Goal: Task Accomplishment & Management: Complete application form

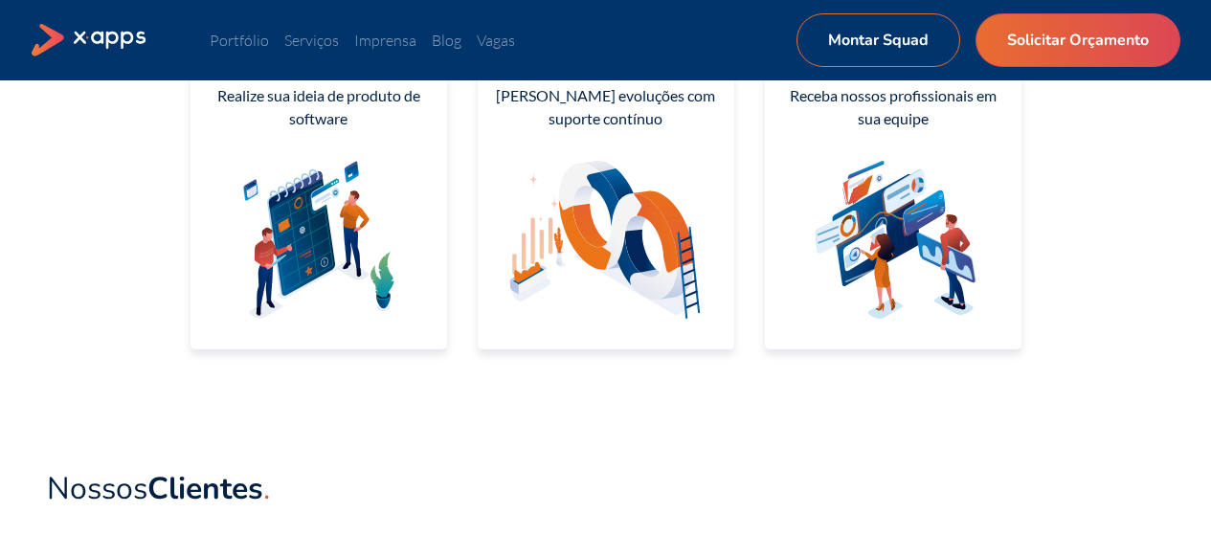
scroll to position [383, 0]
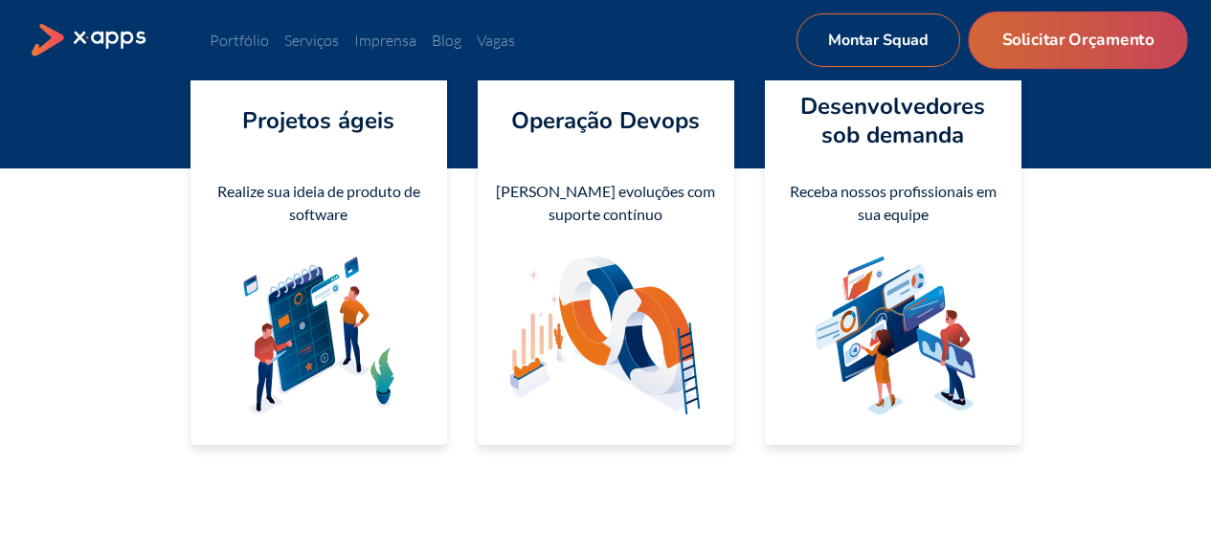
click at [1064, 48] on link "Solicitar Orçamento" at bounding box center [1076, 39] width 219 height 57
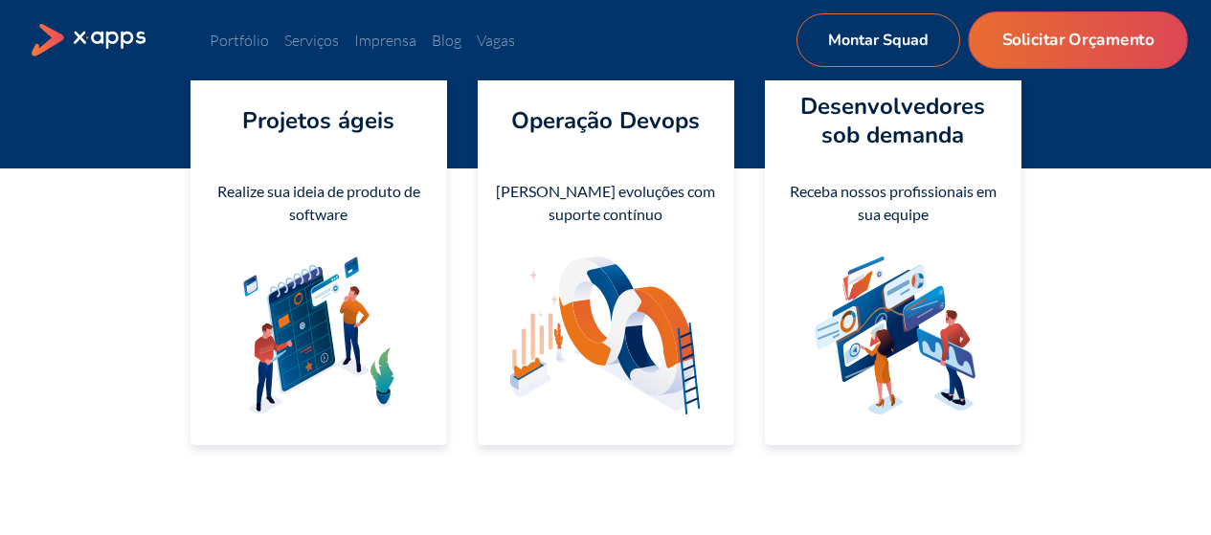
select select "BR"
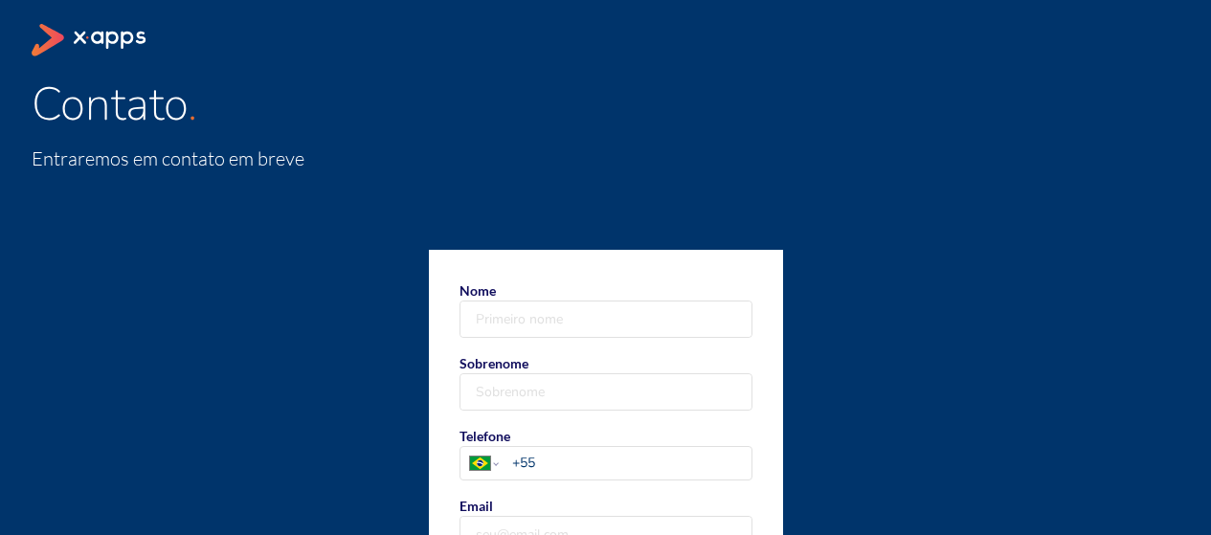
scroll to position [96, 0]
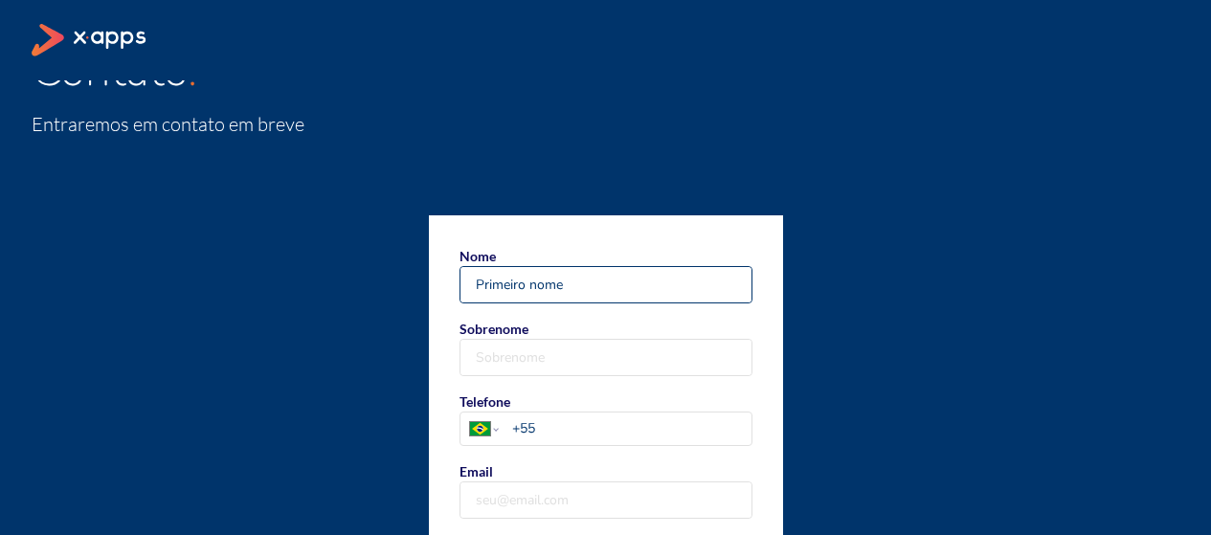
click at [645, 274] on input "Nome" at bounding box center [605, 284] width 291 height 35
drag, startPoint x: 645, startPoint y: 274, endPoint x: 465, endPoint y: 313, distance: 184.1
click at [465, 313] on form "Nome [PERSON_NAME] Sobrenome Telefone [GEOGRAPHIC_DATA] [GEOGRAPHIC_DATA] [GEOG…" at bounding box center [606, 420] width 354 height 411
type input "[PERSON_NAME]"
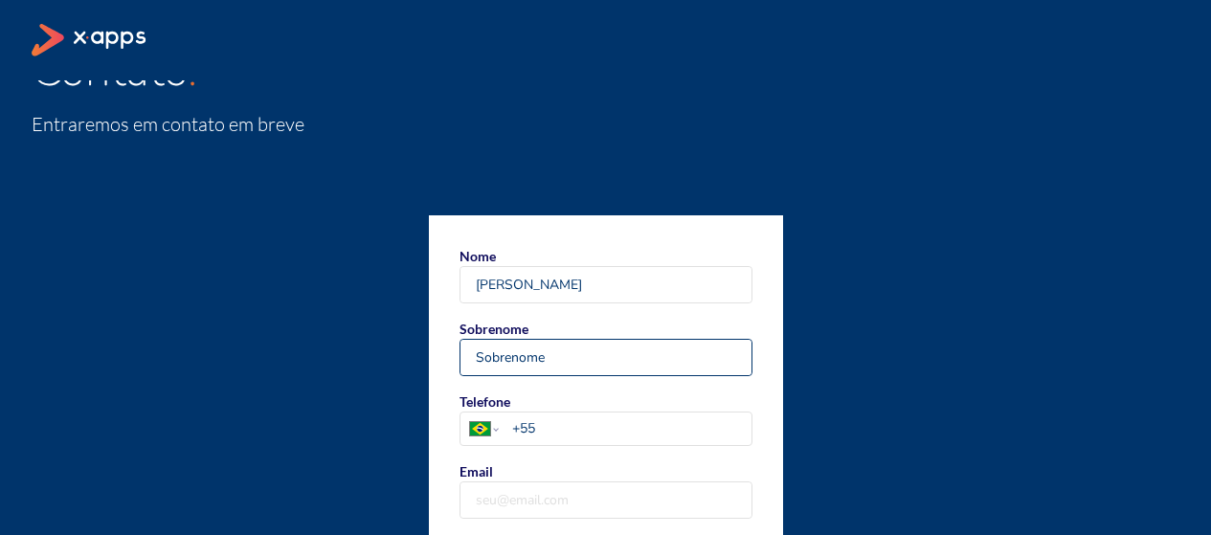
click at [478, 357] on input "Sobrenome" at bounding box center [605, 357] width 291 height 35
type input "Nascimento"
click at [533, 388] on form "Nome Ricardo Sobrenome Nascimento Telefone [GEOGRAPHIC_DATA] [GEOGRAPHIC_DATA] …" at bounding box center [606, 420] width 354 height 411
click at [645, 440] on div "[GEOGRAPHIC_DATA] [GEOGRAPHIC_DATA] [GEOGRAPHIC_DATA] [GEOGRAPHIC_DATA] [US_STA…" at bounding box center [605, 428] width 291 height 33
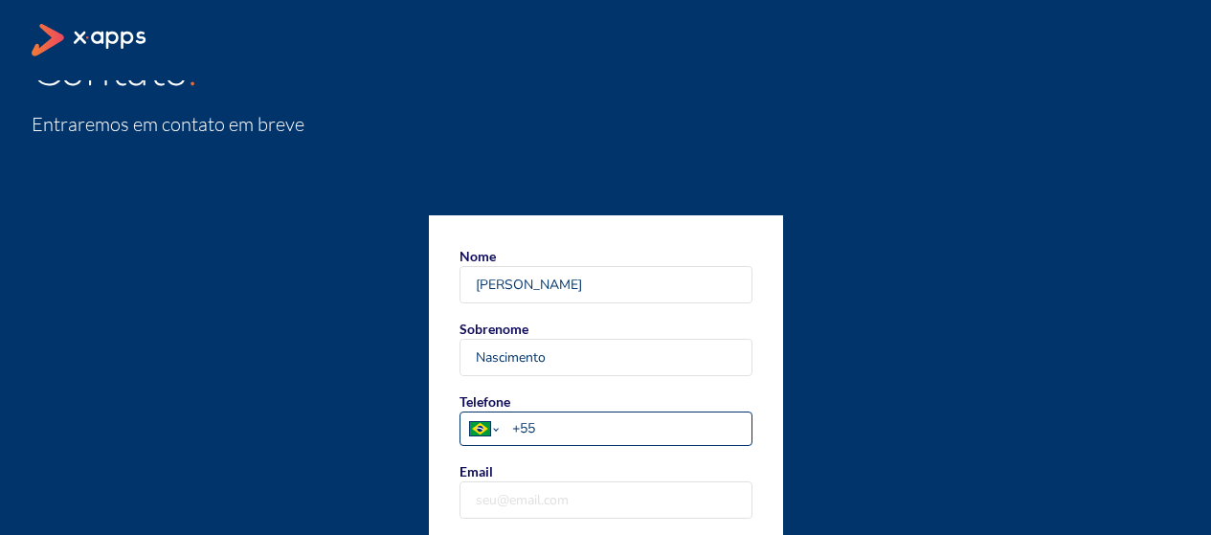
click at [508, 440] on select "[GEOGRAPHIC_DATA] [GEOGRAPHIC_DATA] [GEOGRAPHIC_DATA] [GEOGRAPHIC_DATA] [US_STA…" at bounding box center [484, 428] width 48 height 33
click at [647, 429] on input "+55" at bounding box center [631, 428] width 238 height 20
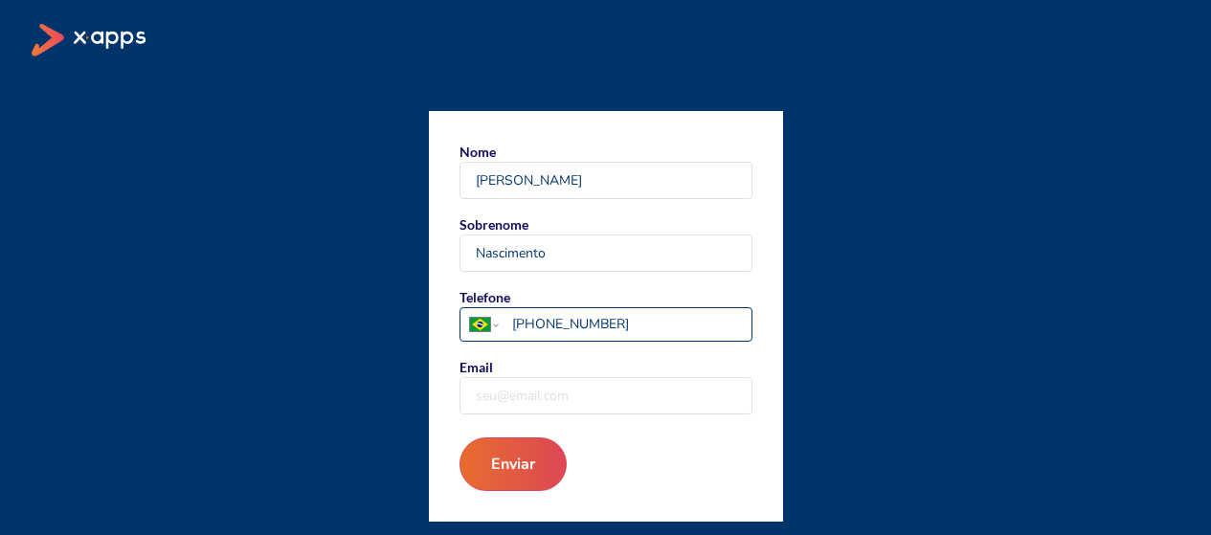
scroll to position [202, 0]
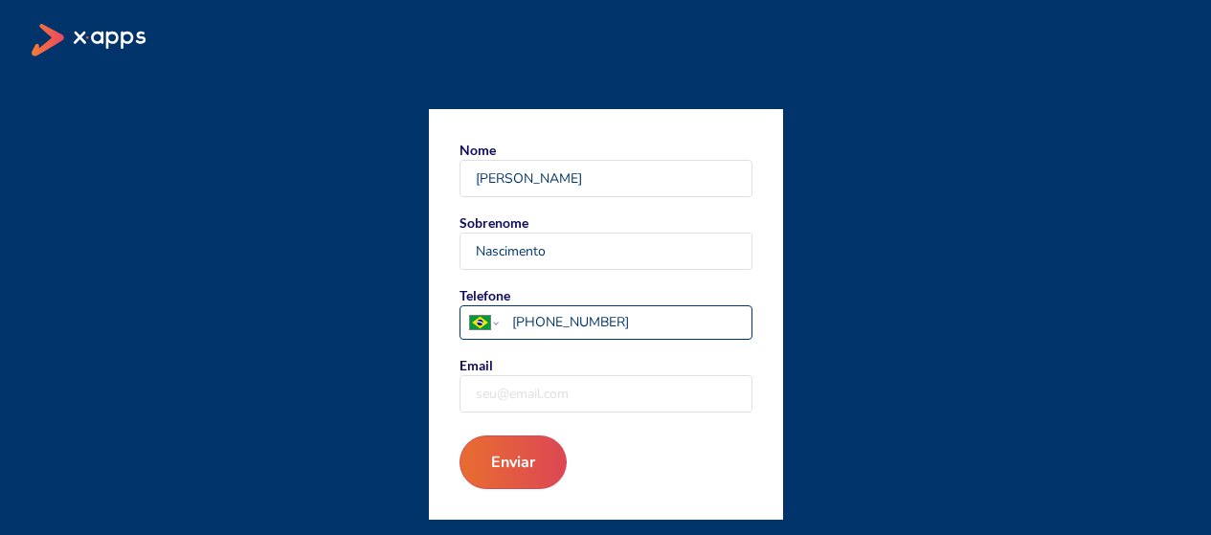
type input "[PHONE_NUMBER]"
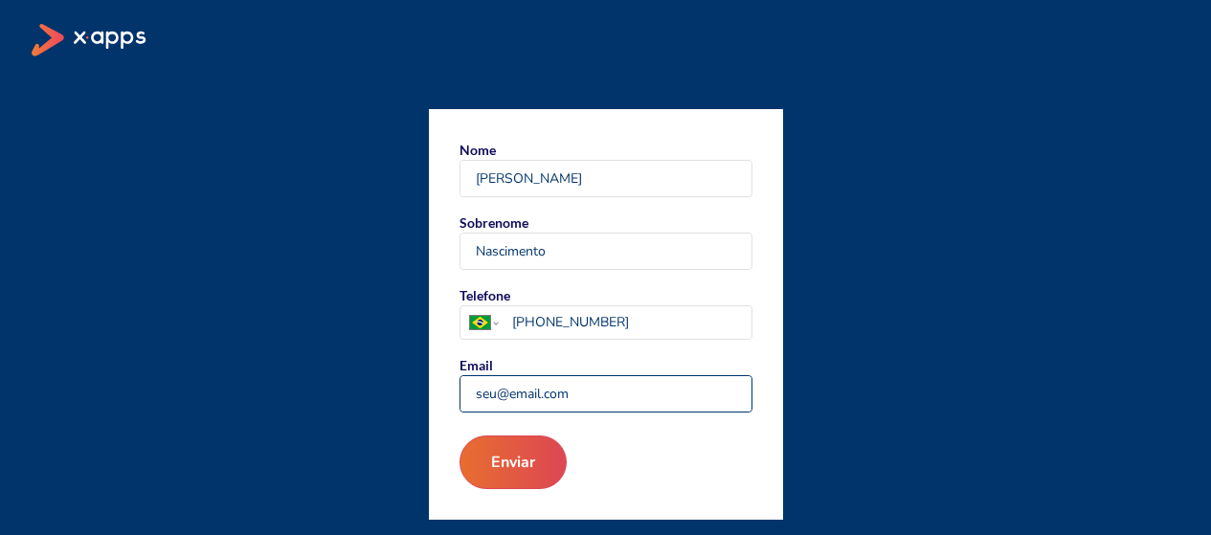
click at [597, 388] on input "Email" at bounding box center [605, 393] width 291 height 35
type input "[EMAIL_ADDRESS][DOMAIN_NAME]"
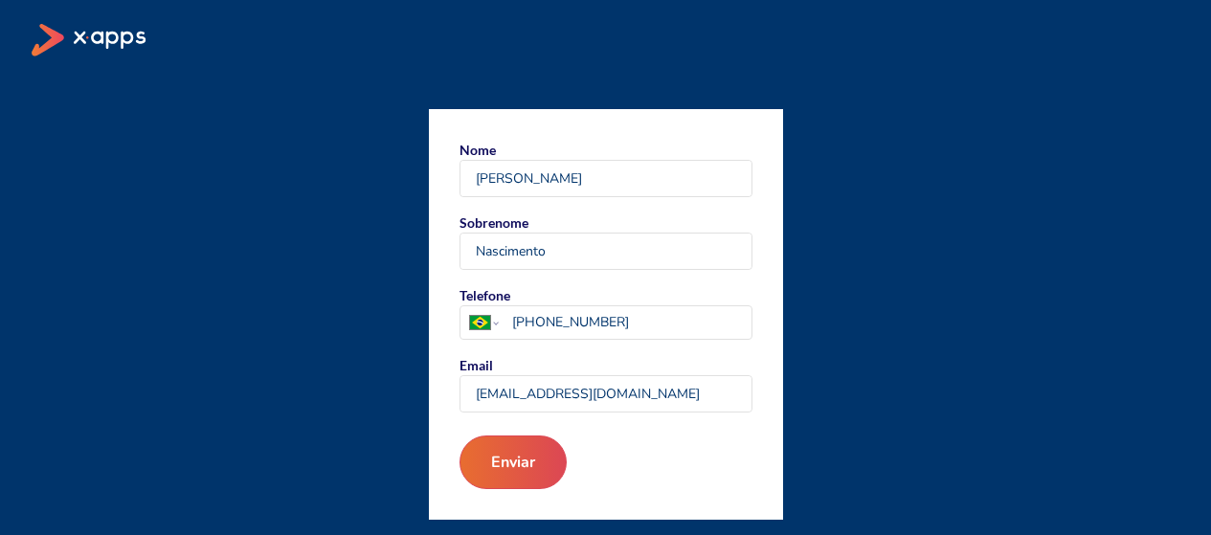
click at [711, 348] on form "Nome Ricardo Sobrenome Nascimento Telefone [GEOGRAPHIC_DATA] [GEOGRAPHIC_DATA] …" at bounding box center [606, 314] width 354 height 411
click at [512, 456] on button "Enviar" at bounding box center [512, 461] width 115 height 57
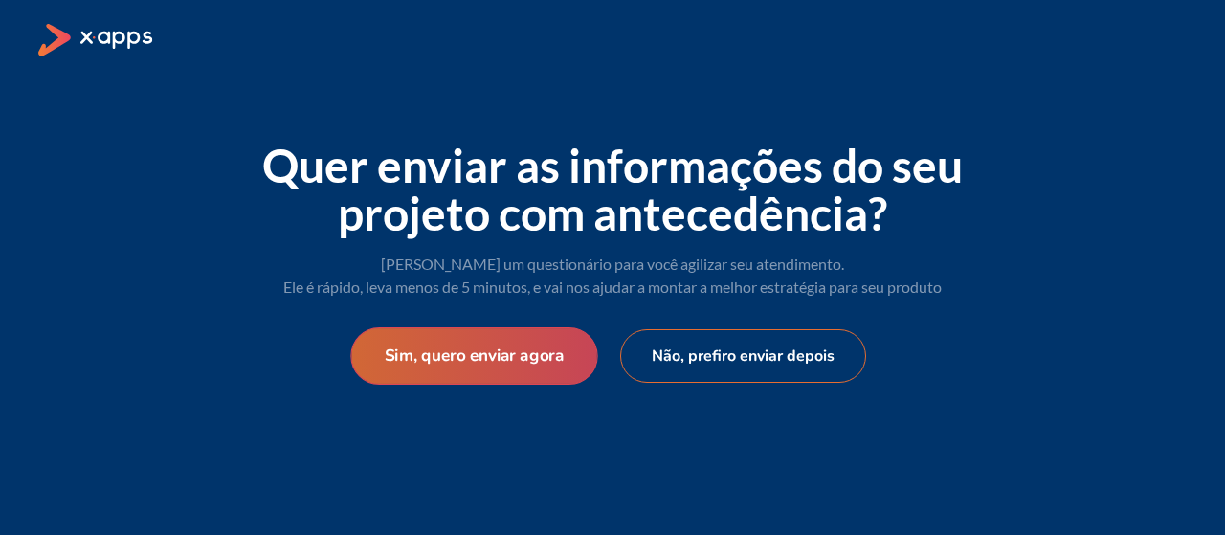
click at [515, 359] on button "Sim, quero enviar agora" at bounding box center [473, 355] width 247 height 57
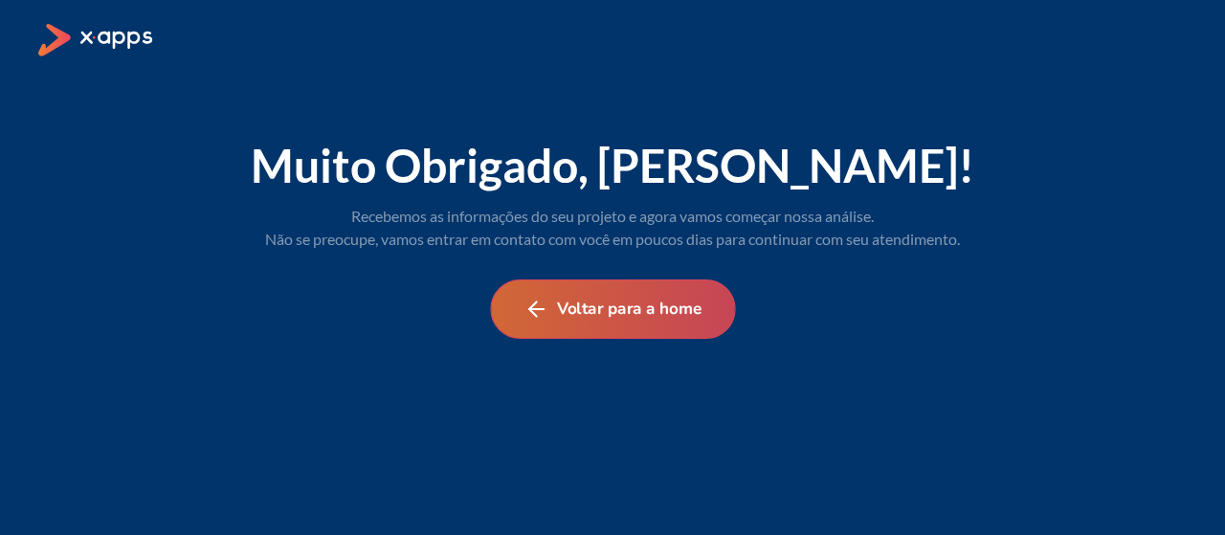
click at [660, 311] on button "Voltar para a home" at bounding box center [612, 308] width 245 height 59
